Goal: Navigation & Orientation: Find specific page/section

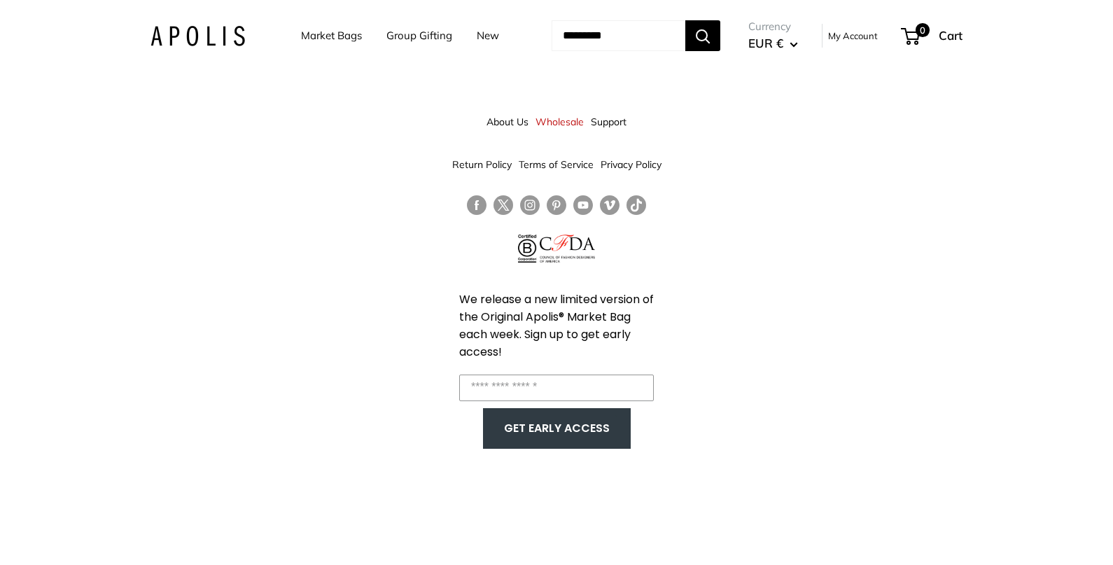
click at [349, 37] on link "Market Bags" at bounding box center [331, 36] width 61 height 20
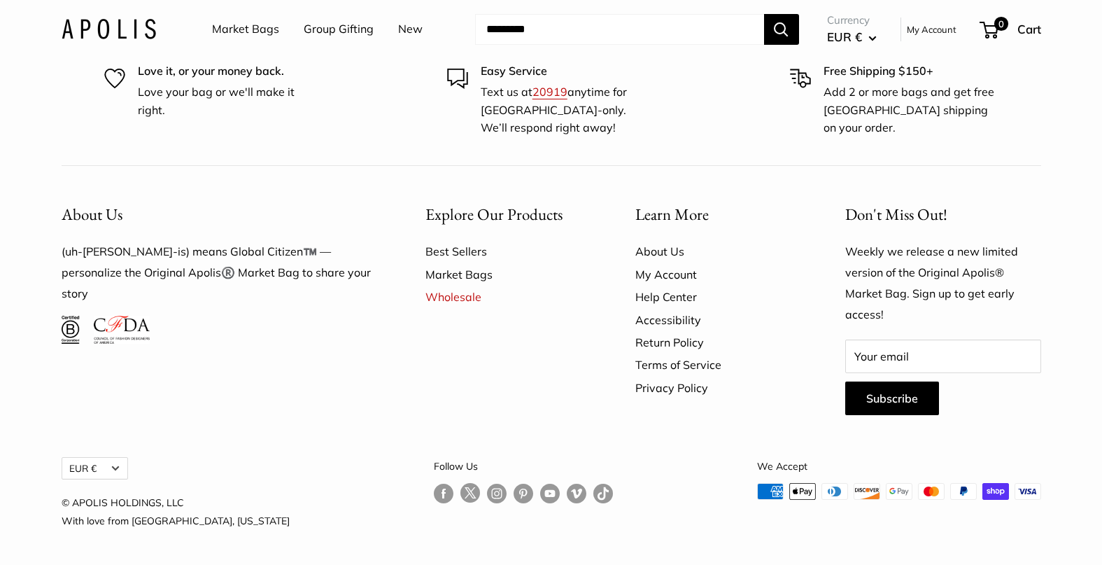
scroll to position [4158, 0]
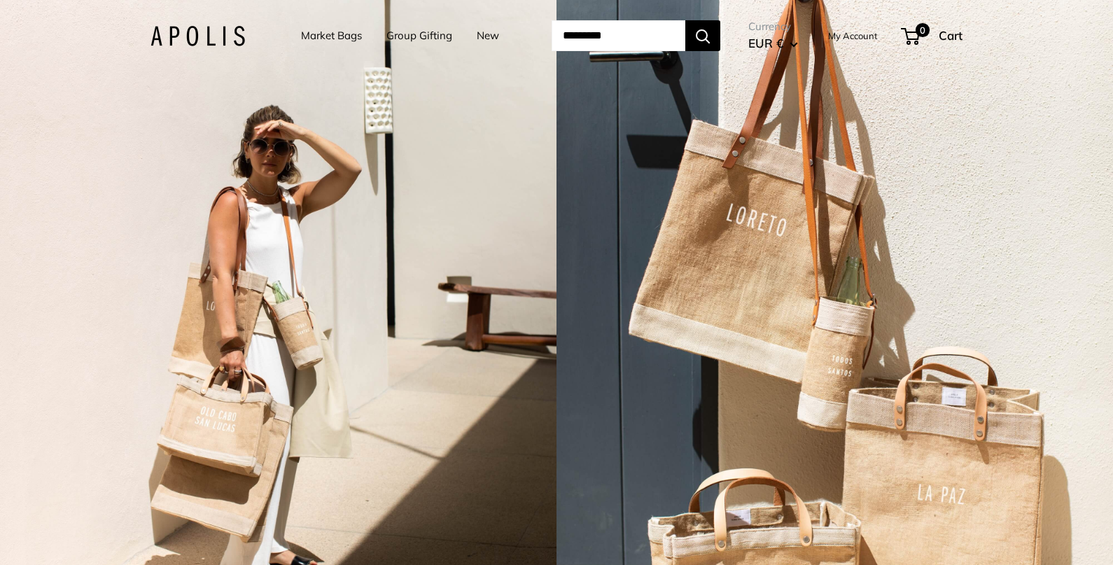
click at [479, 34] on link "New" at bounding box center [488, 36] width 22 height 20
